Goal: Transaction & Acquisition: Download file/media

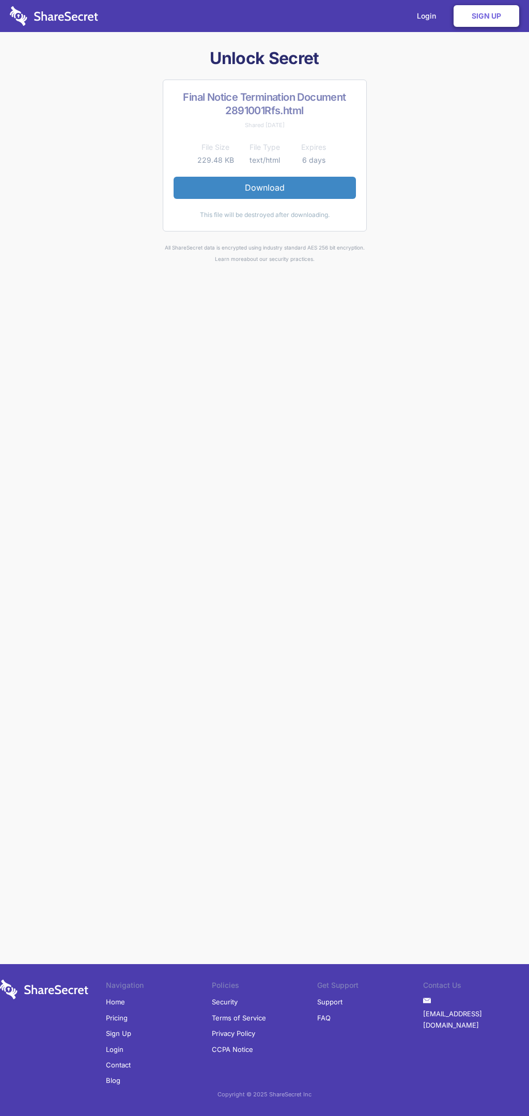
click at [265, 188] on link "Download" at bounding box center [265, 188] width 182 height 22
